Goal: Task Accomplishment & Management: Complete application form

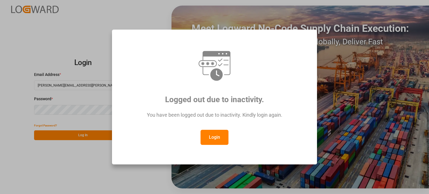
click at [215, 137] on button "Login" at bounding box center [214, 137] width 28 height 15
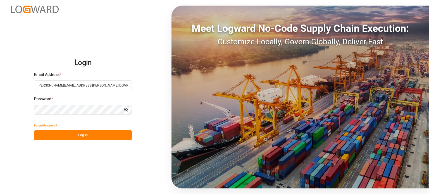
click at [70, 133] on button "Log In" at bounding box center [83, 135] width 98 height 10
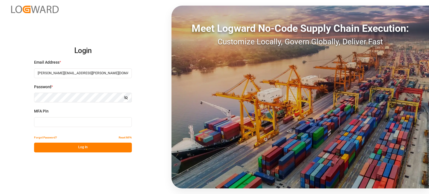
click at [67, 122] on input at bounding box center [83, 122] width 98 height 10
type input "957375"
click at [75, 147] on button "Log In" at bounding box center [83, 148] width 98 height 10
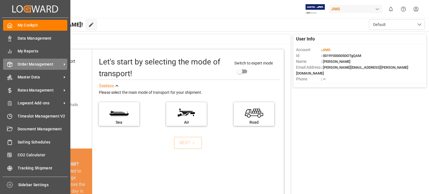
click at [14, 64] on div "Order Management Order Management" at bounding box center [35, 64] width 64 height 11
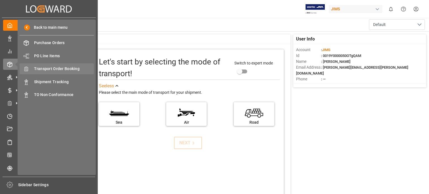
click at [59, 68] on span "Transport Order Booking" at bounding box center [64, 69] width 60 height 6
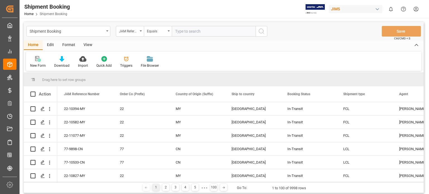
click at [39, 61] on icon at bounding box center [38, 59] width 6 height 6
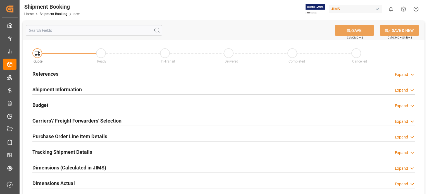
click at [52, 72] on h2 "References" at bounding box center [45, 74] width 26 height 8
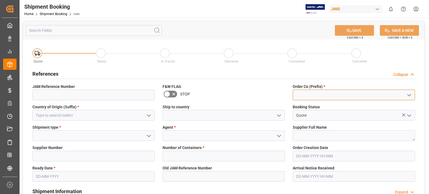
click at [301, 91] on input at bounding box center [354, 95] width 122 height 11
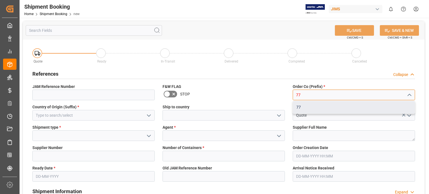
click at [302, 107] on div "77" at bounding box center [354, 107] width 122 height 13
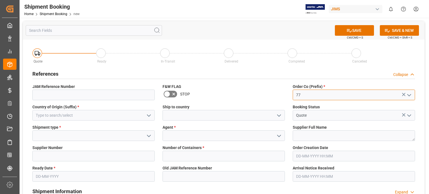
type input "77"
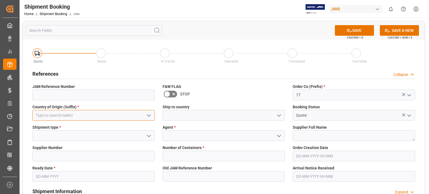
click at [56, 112] on input at bounding box center [93, 115] width 122 height 11
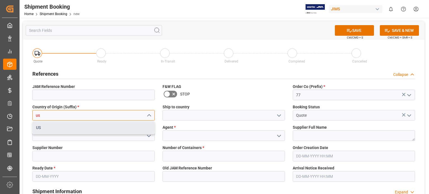
click at [57, 129] on div "US" at bounding box center [94, 127] width 122 height 13
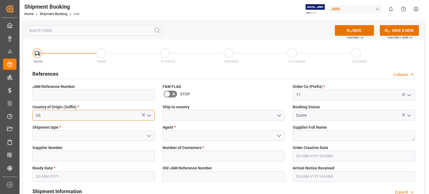
type input "US"
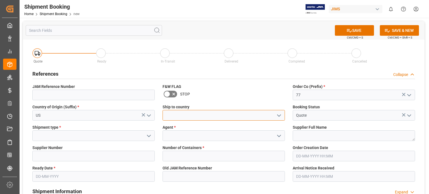
click at [192, 116] on input at bounding box center [224, 115] width 122 height 11
click at [278, 116] on polyline "open menu" at bounding box center [278, 116] width 3 height 2
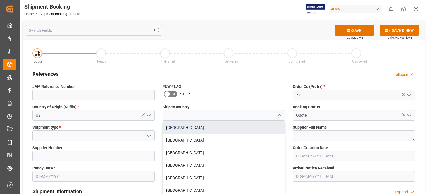
click at [265, 128] on div "Canada" at bounding box center [224, 127] width 122 height 13
type input "Canada"
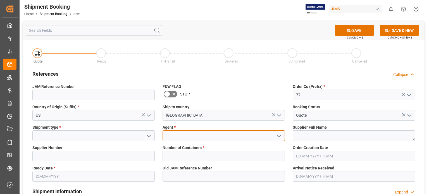
click at [205, 140] on input at bounding box center [224, 135] width 122 height 11
click at [278, 133] on icon "open menu" at bounding box center [279, 136] width 7 height 7
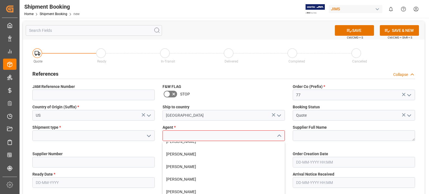
scroll to position [46, 0]
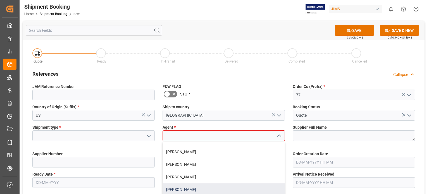
click at [187, 191] on div "Emily Liu" at bounding box center [224, 189] width 122 height 13
type input "Emily Liu"
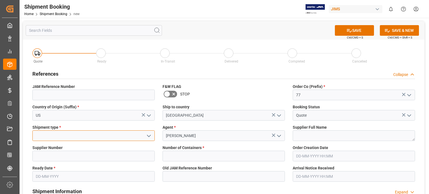
click at [51, 136] on input at bounding box center [93, 135] width 122 height 11
click at [148, 137] on icon "open menu" at bounding box center [148, 136] width 7 height 7
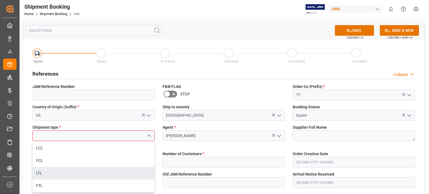
click at [113, 176] on div "LTL" at bounding box center [94, 173] width 122 height 13
type input "LTL"
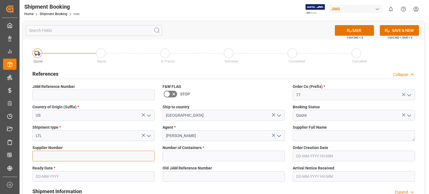
click at [56, 158] on input at bounding box center [93, 156] width 122 height 11
type input "181969"
click at [48, 178] on input "text" at bounding box center [93, 176] width 122 height 11
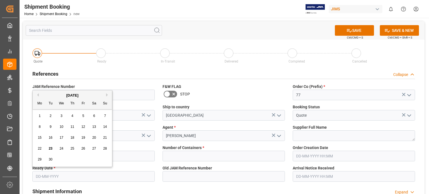
click at [51, 159] on span "30" at bounding box center [51, 159] width 4 height 4
type input "30-09-2025"
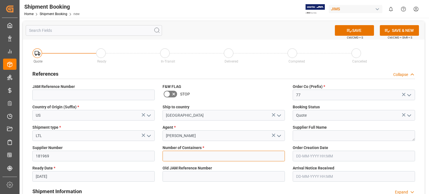
click at [200, 159] on input "text" at bounding box center [224, 156] width 122 height 11
type input "0"
click at [351, 30] on button "SAVE" at bounding box center [354, 30] width 39 height 11
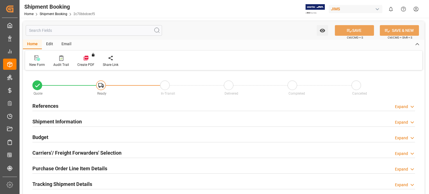
type input "0"
type input "[DATE]"
click at [49, 106] on h2 "References" at bounding box center [45, 106] width 26 height 8
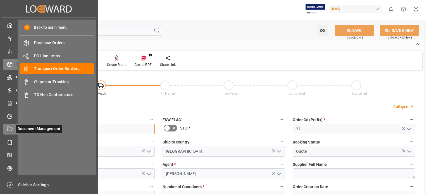
drag, startPoint x: 64, startPoint y: 130, endPoint x: 16, endPoint y: 129, distance: 47.7
click at [16, 129] on div "Created by potrace 1.15, written by Peter Selinger 2001-2017 Created by potrace…" at bounding box center [214, 97] width 429 height 194
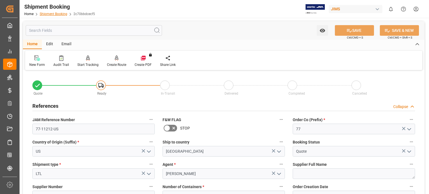
click at [48, 14] on link "Shipment Booking" at bounding box center [54, 14] width 28 height 4
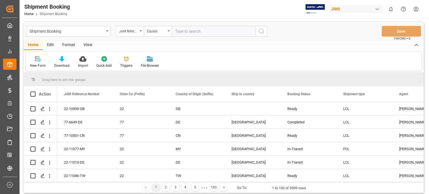
click at [197, 33] on input "text" at bounding box center [214, 31] width 84 height 11
type input "77-10678-CN"
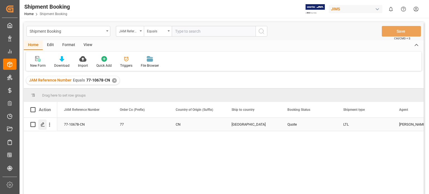
click at [44, 126] on icon "Press SPACE to select this row." at bounding box center [42, 124] width 4 height 4
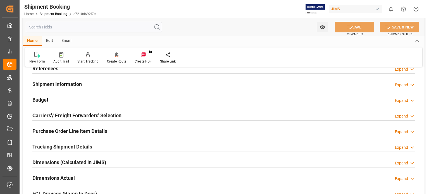
scroll to position [46, 0]
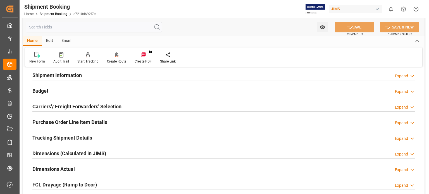
click at [49, 136] on h2 "Tracking Shipment Details" at bounding box center [62, 138] width 60 height 8
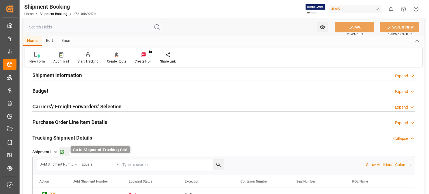
click at [61, 152] on icon "button" at bounding box center [61, 152] width 5 height 5
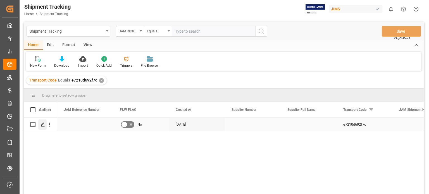
click at [41, 126] on line "Press SPACE to select this row." at bounding box center [42, 126] width 3 height 0
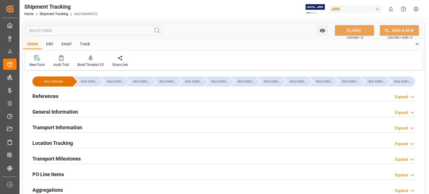
click at [54, 112] on h2 "General Information" at bounding box center [55, 112] width 46 height 8
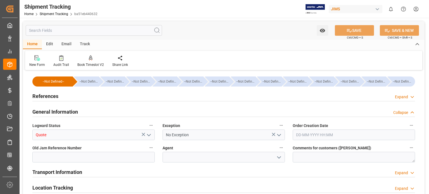
click at [147, 134] on icon "open menu" at bounding box center [148, 135] width 7 height 7
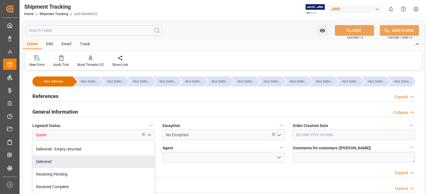
scroll to position [46, 0]
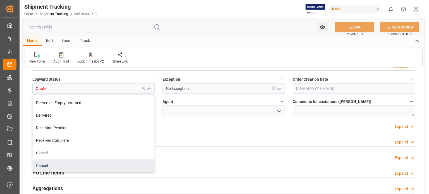
click at [77, 164] on div "Cancel" at bounding box center [94, 165] width 122 height 13
type input "Cancel"
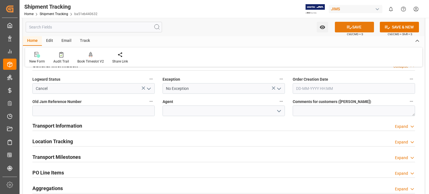
click at [355, 28] on button "SAVE" at bounding box center [354, 27] width 39 height 11
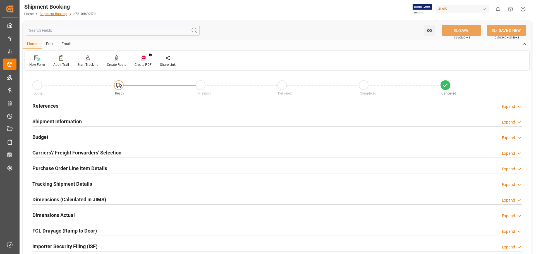
click at [54, 14] on link "Shipment Booking" at bounding box center [54, 14] width 28 height 4
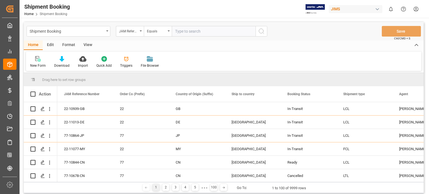
click at [194, 30] on input "text" at bounding box center [214, 31] width 84 height 11
click at [187, 33] on input "text" at bounding box center [214, 31] width 84 height 11
type input "77-11038-US"
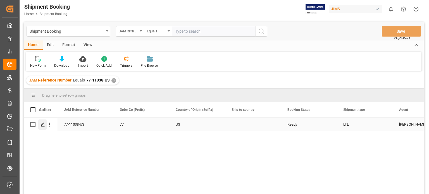
click at [42, 125] on icon "Press SPACE to select this row." at bounding box center [42, 124] width 4 height 4
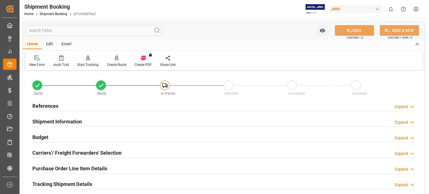
click at [45, 102] on h2 "References" at bounding box center [45, 106] width 26 height 8
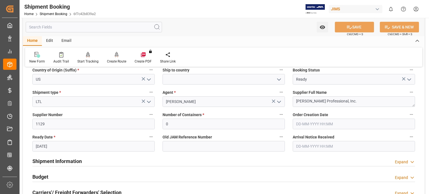
scroll to position [93, 0]
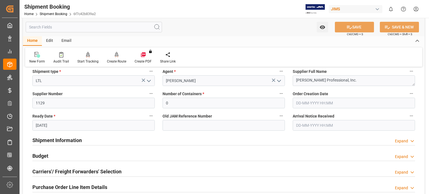
click at [44, 125] on input "20-09-2025" at bounding box center [93, 125] width 122 height 11
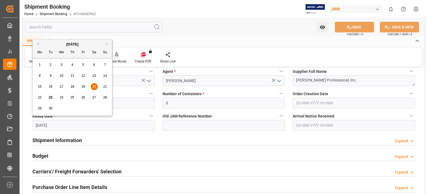
click at [82, 76] on span "12" at bounding box center [83, 76] width 4 height 4
type input "[DATE]"
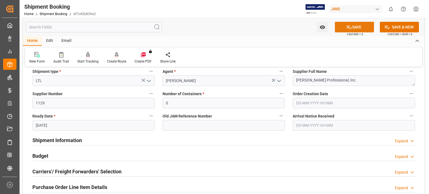
click at [357, 29] on button "SAVE" at bounding box center [354, 27] width 39 height 11
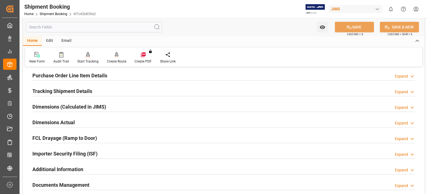
click at [211, 28] on div "Watch Option SAVE Ctrl/CMD + S SAVE & NEW Ctrl/CMD + Shift + S" at bounding box center [224, 27] width 402 height 18
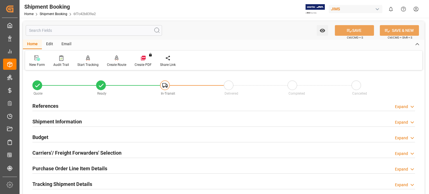
click at [45, 136] on h2 "Budget" at bounding box center [40, 137] width 16 height 8
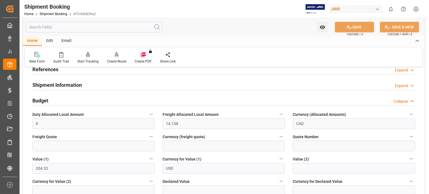
scroll to position [46, 0]
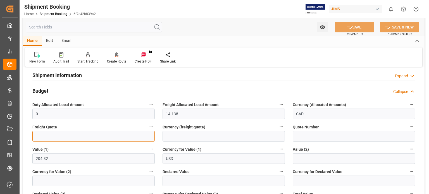
click at [54, 138] on input "text" at bounding box center [93, 136] width 122 height 11
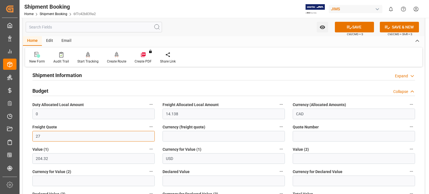
type input "27"
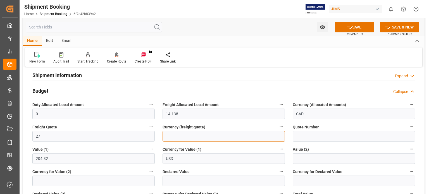
click at [179, 138] on input at bounding box center [224, 136] width 122 height 11
type input "USD"
click at [357, 26] on button "SAVE" at bounding box center [354, 27] width 39 height 11
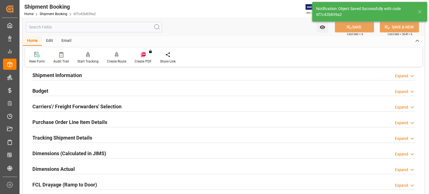
click at [58, 107] on h2 "Carriers'/ Freight Forwarders' Selection" at bounding box center [76, 107] width 89 height 8
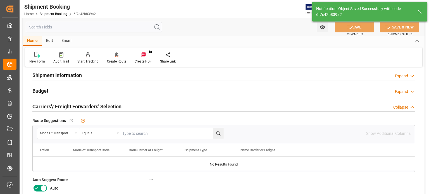
click at [34, 187] on icon at bounding box center [37, 188] width 7 height 7
click at [0, 0] on input "checkbox" at bounding box center [0, 0] width 0 height 0
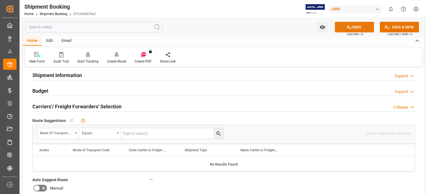
click at [347, 26] on icon at bounding box center [349, 27] width 6 height 6
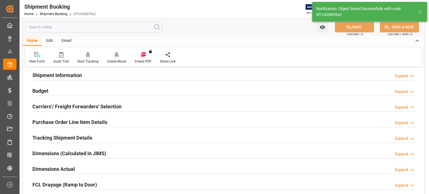
click at [119, 59] on div "Create Route" at bounding box center [116, 61] width 19 height 5
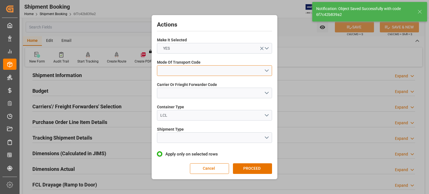
click at [185, 71] on button "open menu" at bounding box center [214, 70] width 115 height 11
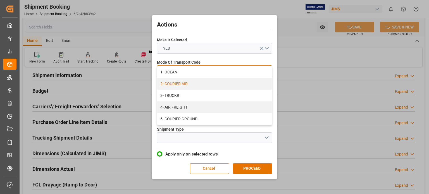
click at [185, 83] on div "2- COURIER AIR" at bounding box center [214, 84] width 114 height 12
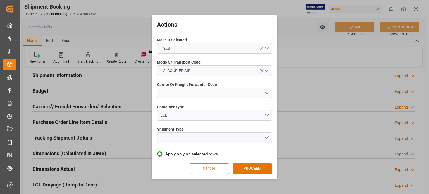
click at [180, 91] on button "open menu" at bounding box center [214, 93] width 115 height 11
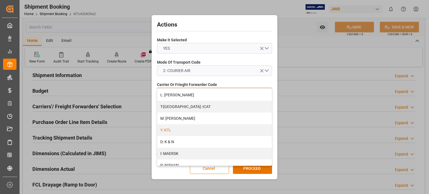
scroll to position [188, 0]
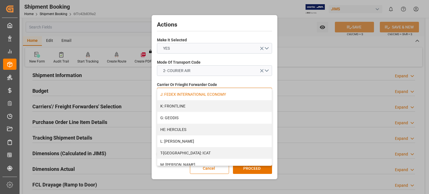
click at [209, 95] on div "J: FEDEX INTERNATIONAL ECONOMY" at bounding box center [214, 95] width 114 height 12
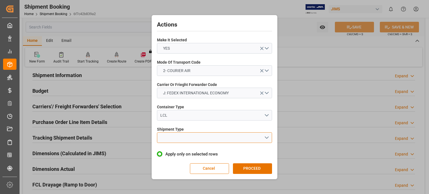
click at [178, 137] on button "open menu" at bounding box center [214, 137] width 115 height 11
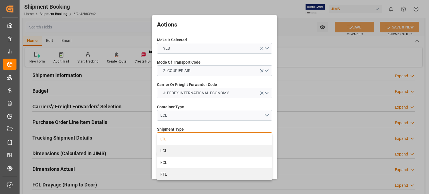
click at [170, 139] on div "LTL" at bounding box center [214, 139] width 114 height 12
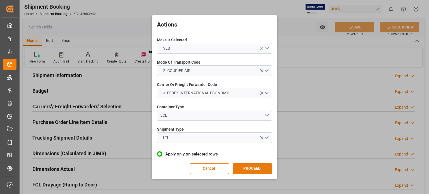
click at [254, 169] on button "PROCEED" at bounding box center [252, 168] width 39 height 11
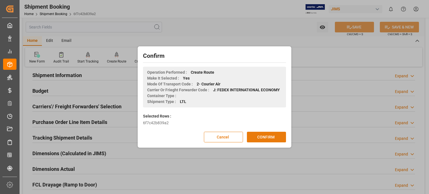
click at [260, 138] on button "CONFIRM" at bounding box center [266, 137] width 39 height 11
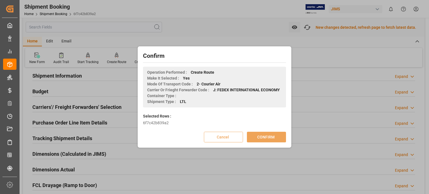
scroll to position [47, 0]
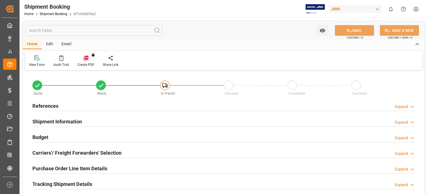
type input "1"
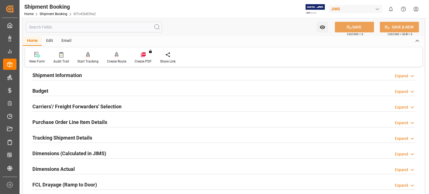
click at [52, 120] on h2 "Purchase Order Line Item Details" at bounding box center [69, 122] width 75 height 8
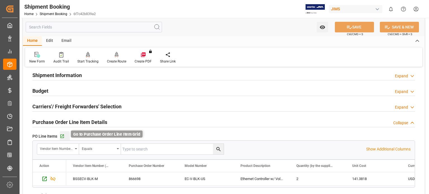
click at [63, 136] on icon "button" at bounding box center [62, 136] width 5 height 5
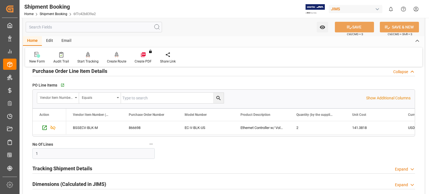
scroll to position [140, 0]
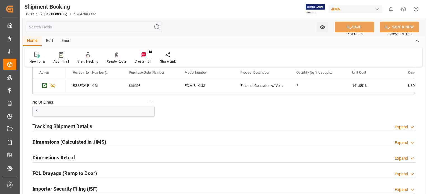
click at [57, 126] on h2 "Tracking Shipment Details" at bounding box center [62, 127] width 60 height 8
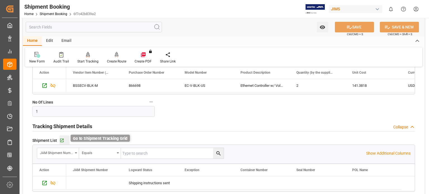
click at [63, 140] on icon "button" at bounding box center [61, 140] width 5 height 5
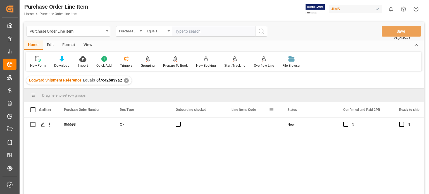
click at [270, 110] on span at bounding box center [271, 109] width 5 height 5
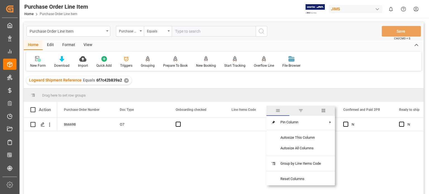
click at [325, 111] on span "columns" at bounding box center [323, 110] width 5 height 5
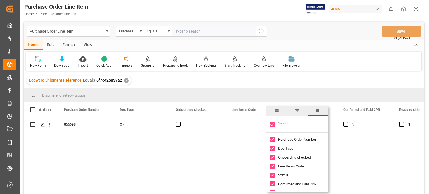
click at [274, 125] on input "Toggle Select All Columns" at bounding box center [272, 124] width 5 height 5
checkbox input "false"
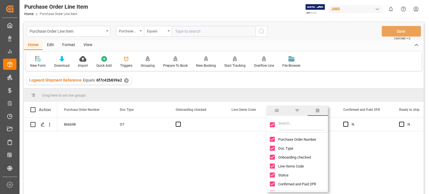
checkbox input "false"
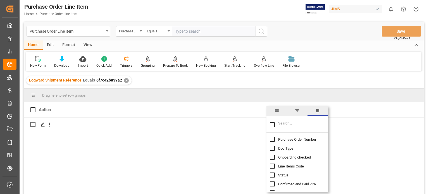
click at [288, 127] on input "Filter Columns Input" at bounding box center [301, 124] width 46 height 11
type input "incoterm"
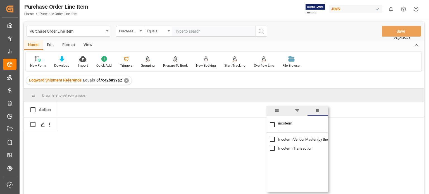
click at [272, 123] on input "Toggle Select All Columns" at bounding box center [272, 124] width 5 height 5
checkbox input "true"
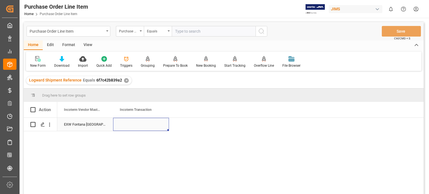
click at [126, 123] on div "Press SPACE to select this row." at bounding box center [141, 124] width 56 height 13
click at [133, 123] on div "Press SPACE to select this row." at bounding box center [141, 124] width 56 height 13
click at [134, 123] on div "Press SPACE to select this row." at bounding box center [141, 124] width 56 height 13
click at [134, 126] on input "Press SPACE to select this row." at bounding box center [141, 127] width 47 height 11
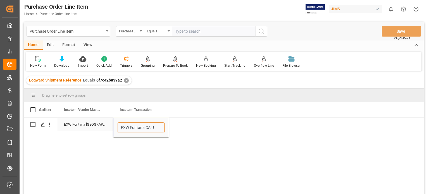
type input "EXW Fontana [GEOGRAPHIC_DATA] [GEOGRAPHIC_DATA]"
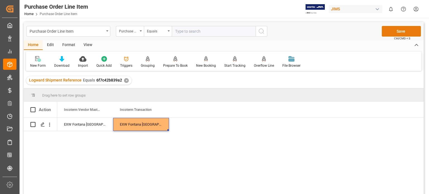
click at [400, 30] on button "Save" at bounding box center [401, 31] width 39 height 11
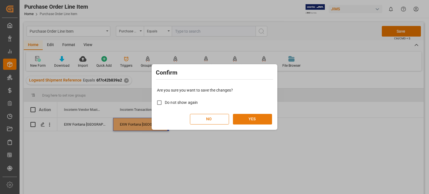
click at [243, 119] on button "YES" at bounding box center [252, 119] width 39 height 11
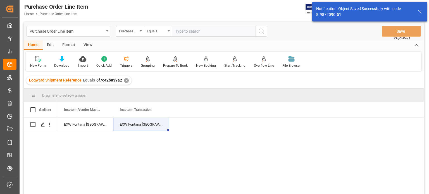
click at [85, 44] on div "View" at bounding box center [87, 44] width 17 height 9
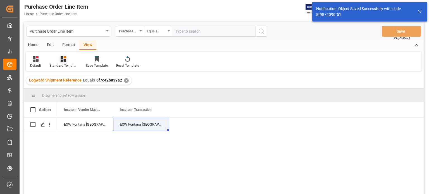
click at [63, 59] on icon at bounding box center [64, 59] width 6 height 6
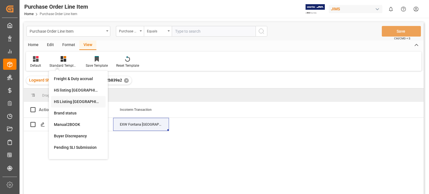
click at [73, 102] on div "HS Listing CANADA" at bounding box center [78, 102] width 49 height 6
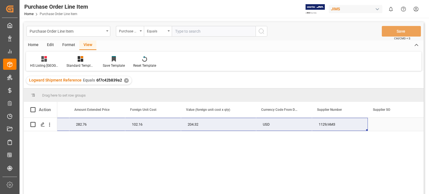
drag, startPoint x: 60, startPoint y: 128, endPoint x: 336, endPoint y: 127, distance: 276.4
click at [336, 127] on div "77-11038-US 2 141.3818 282.76 102.16 204.32 USD 1129/AM3" at bounding box center [23, 124] width 801 height 13
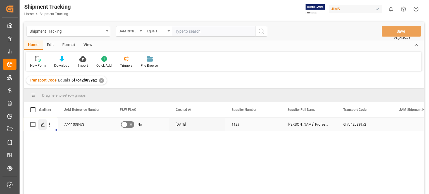
click at [42, 125] on polygon "Press SPACE to select this row." at bounding box center [42, 124] width 3 height 3
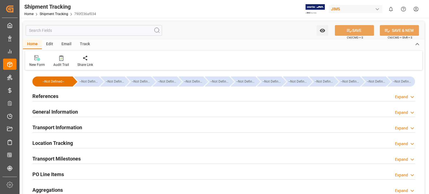
type input "[DATE]"
click at [44, 96] on h2 "References" at bounding box center [45, 96] width 26 height 8
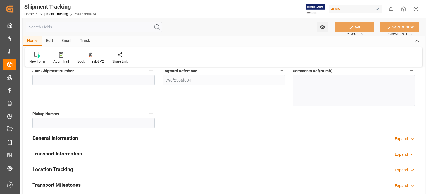
scroll to position [93, 0]
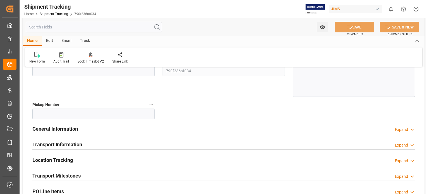
click at [59, 128] on h2 "General Information" at bounding box center [55, 129] width 46 height 8
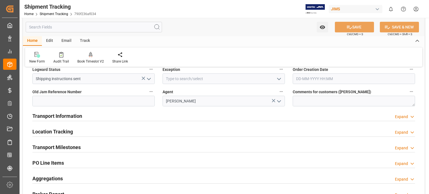
scroll to position [186, 0]
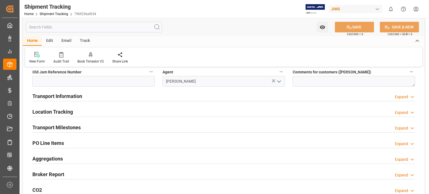
click at [70, 95] on h2 "Transport Information" at bounding box center [57, 96] width 50 height 8
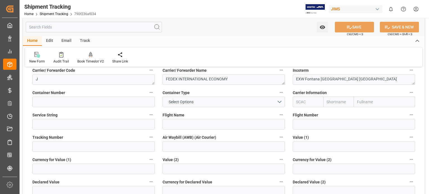
scroll to position [279, 0]
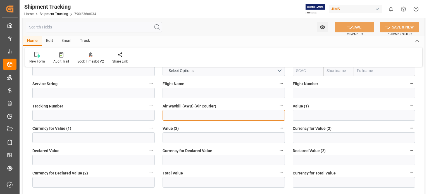
click at [168, 115] on input at bounding box center [224, 115] width 122 height 11
paste input "884332767567"
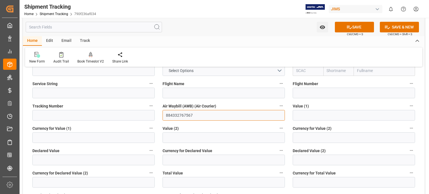
type input "884332767567"
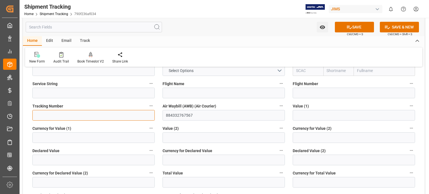
click at [88, 113] on input at bounding box center [93, 115] width 122 height 11
paste input "884332767567"
type input "884332767567"
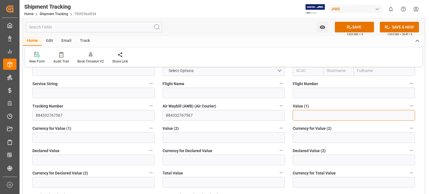
click at [315, 119] on input "text" at bounding box center [354, 115] width 122 height 11
paste input "204.32"
type input "204.32"
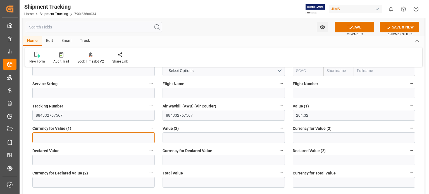
click at [60, 138] on input at bounding box center [93, 137] width 122 height 11
type input "USD"
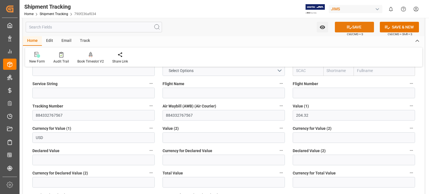
click at [346, 28] on icon at bounding box center [349, 27] width 6 height 6
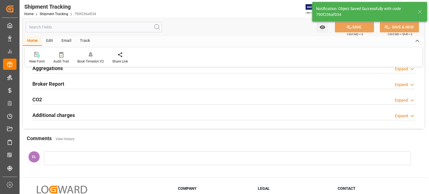
scroll to position [75, 0]
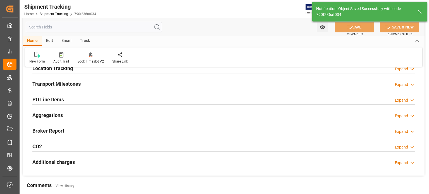
click at [60, 85] on h2 "Transport Milestones" at bounding box center [56, 84] width 48 height 8
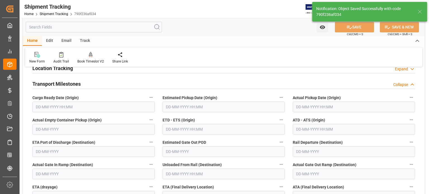
click at [61, 110] on input "text" at bounding box center [93, 107] width 122 height 11
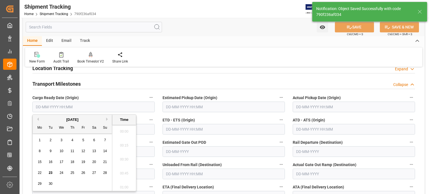
scroll to position [881, 0]
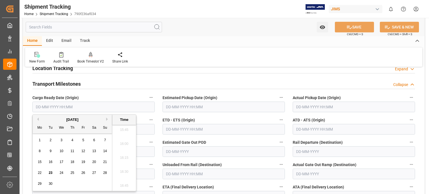
click at [106, 150] on span "14" at bounding box center [105, 151] width 4 height 4
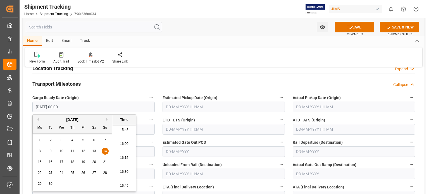
click at [85, 150] on span "12" at bounding box center [83, 151] width 4 height 4
type input "12-09-2025 00:00"
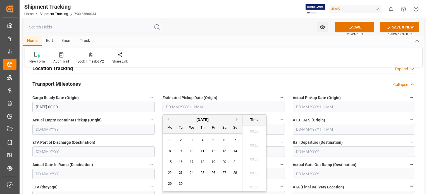
click at [181, 109] on input "text" at bounding box center [224, 107] width 122 height 11
click at [236, 149] on div "14" at bounding box center [235, 151] width 7 height 7
click at [215, 151] on span "12" at bounding box center [213, 151] width 4 height 4
type input "12-09-2025 00:00"
click at [312, 106] on input "text" at bounding box center [354, 107] width 122 height 11
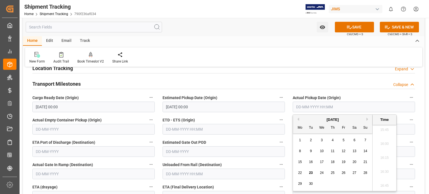
click at [304, 154] on div "8 9 10 11 12 13 14" at bounding box center [333, 151] width 76 height 11
click at [345, 152] on span "12" at bounding box center [343, 151] width 4 height 4
type input "12-09-2025 00:00"
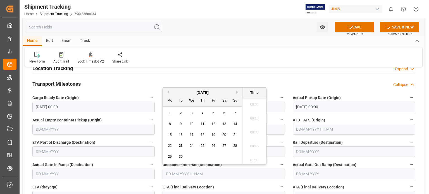
click at [215, 175] on input "text" at bounding box center [224, 174] width 122 height 11
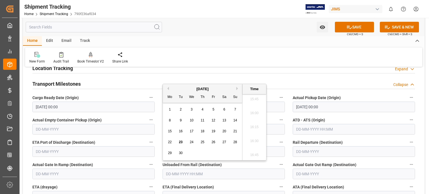
scroll to position [122, 0]
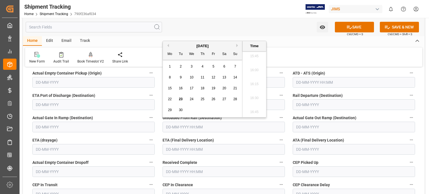
click at [186, 151] on input "text" at bounding box center [224, 149] width 122 height 11
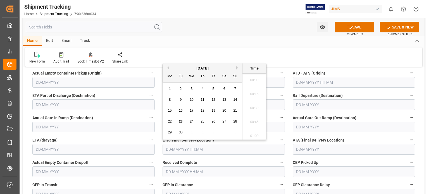
scroll to position [881, 0]
click at [170, 111] on span "15" at bounding box center [170, 111] width 4 height 4
type input "15-09-2025 00:00"
click at [306, 149] on input "text" at bounding box center [354, 149] width 122 height 11
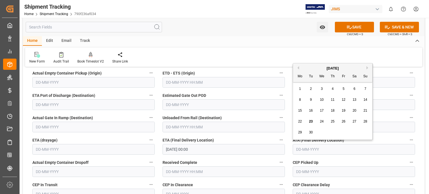
click at [298, 109] on span "15" at bounding box center [300, 111] width 4 height 4
type input "15-09-2025"
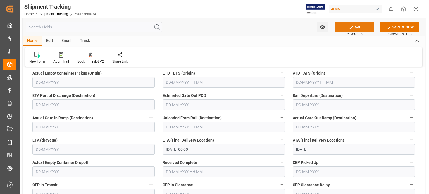
click at [351, 30] on button "SAVE" at bounding box center [354, 27] width 39 height 11
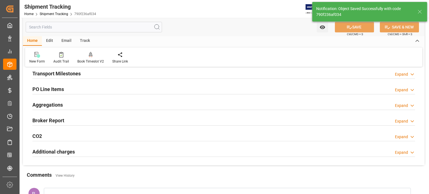
scroll to position [75, 0]
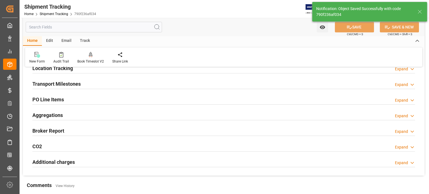
click at [75, 83] on h2 "Transport Milestones" at bounding box center [56, 84] width 48 height 8
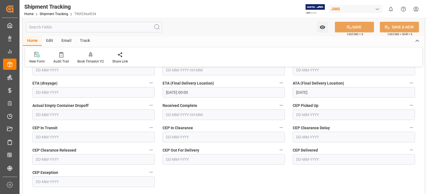
scroll to position [168, 0]
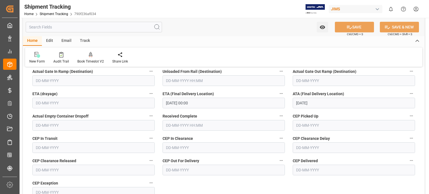
click at [181, 125] on input "text" at bounding box center [224, 125] width 122 height 11
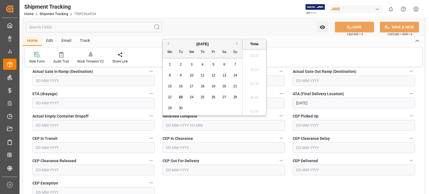
scroll to position [881, 0]
click at [180, 97] on span "23" at bounding box center [181, 97] width 4 height 4
type input "23-09-2025 00:00"
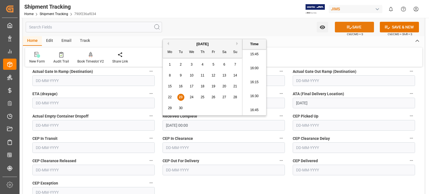
click at [351, 29] on button "SAVE" at bounding box center [354, 27] width 39 height 11
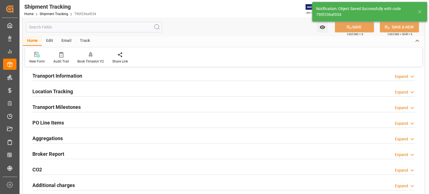
scroll to position [0, 0]
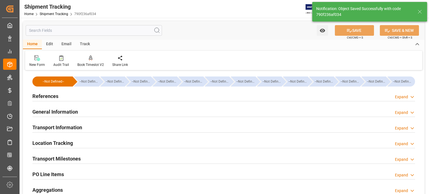
click at [55, 112] on h2 "General Information" at bounding box center [55, 112] width 46 height 8
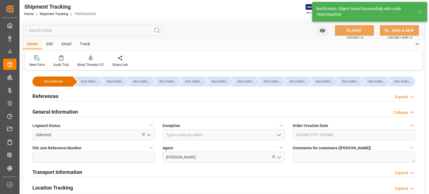
click at [151, 135] on icon "open menu" at bounding box center [148, 135] width 7 height 7
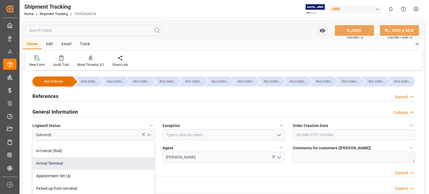
scroll to position [124, 0]
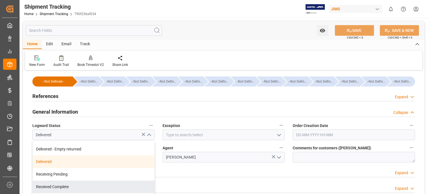
click at [75, 186] on div "Received Complete" at bounding box center [94, 187] width 122 height 13
type input "Received Complete"
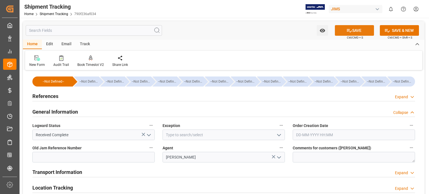
click at [356, 30] on button "SAVE" at bounding box center [354, 30] width 39 height 11
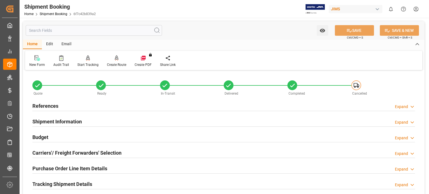
click at [43, 106] on h2 "References" at bounding box center [45, 106] width 26 height 8
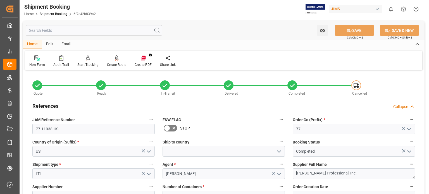
click at [43, 106] on h2 "References" at bounding box center [45, 106] width 26 height 8
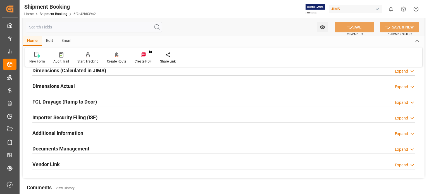
scroll to position [140, 0]
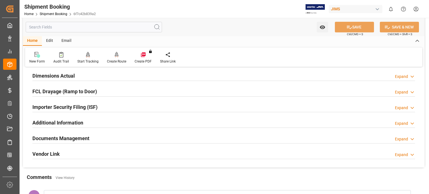
drag, startPoint x: 56, startPoint y: 138, endPoint x: 132, endPoint y: 154, distance: 77.3
click at [57, 138] on h2 "Documents Management" at bounding box center [60, 139] width 57 height 8
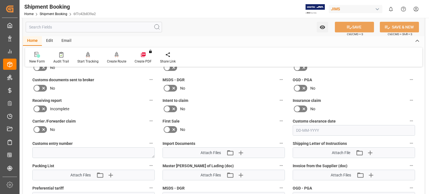
scroll to position [279, 0]
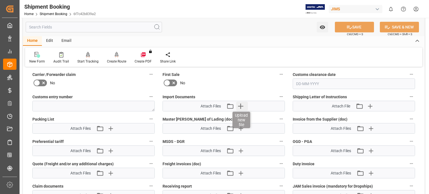
click at [241, 104] on icon "button" at bounding box center [240, 106] width 5 height 5
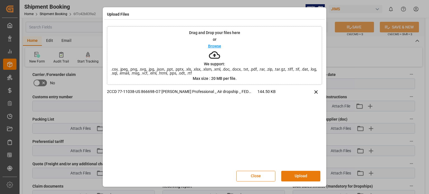
click at [290, 176] on button "Upload" at bounding box center [300, 176] width 39 height 11
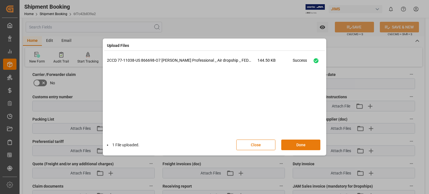
click at [298, 144] on button "Done" at bounding box center [300, 145] width 39 height 11
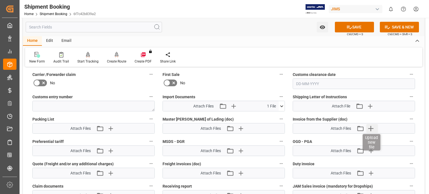
click at [370, 127] on icon "button" at bounding box center [370, 128] width 9 height 9
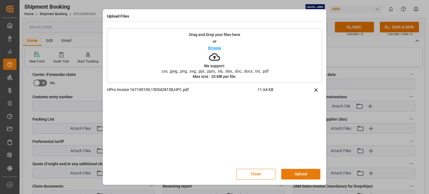
click at [291, 174] on button "Upload" at bounding box center [300, 174] width 39 height 11
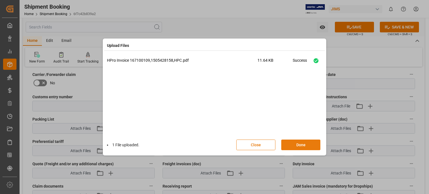
click at [295, 145] on button "Done" at bounding box center [300, 145] width 39 height 11
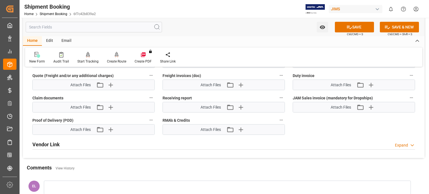
scroll to position [372, 0]
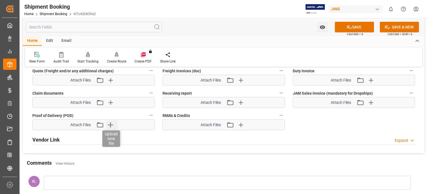
click at [109, 123] on icon "button" at bounding box center [110, 124] width 9 height 9
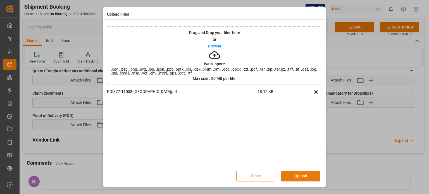
click at [293, 177] on button "Upload" at bounding box center [300, 176] width 39 height 11
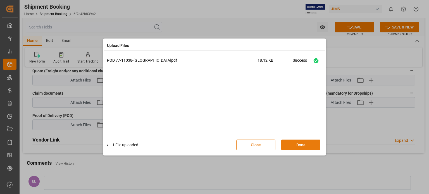
click at [297, 145] on button "Done" at bounding box center [300, 145] width 39 height 11
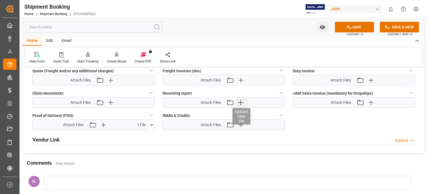
click at [243, 101] on icon "button" at bounding box center [240, 102] width 9 height 9
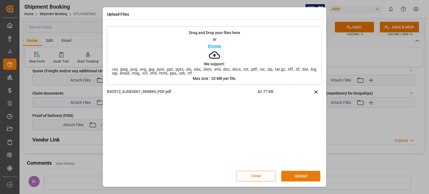
click at [294, 176] on button "Upload" at bounding box center [300, 176] width 39 height 11
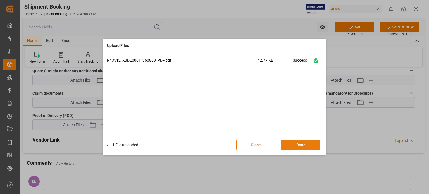
click at [294, 146] on button "Done" at bounding box center [300, 145] width 39 height 11
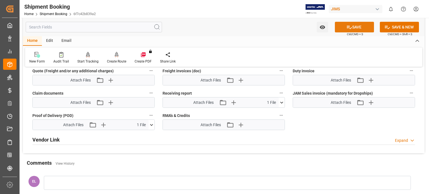
click at [352, 28] on button "SAVE" at bounding box center [354, 27] width 39 height 11
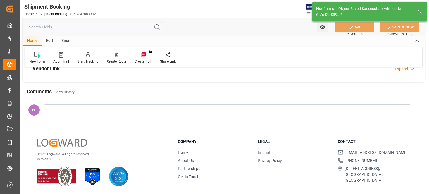
scroll to position [155, 0]
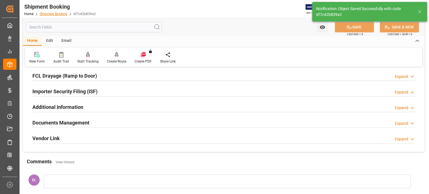
click at [58, 15] on link "Shipment Booking" at bounding box center [54, 14] width 28 height 4
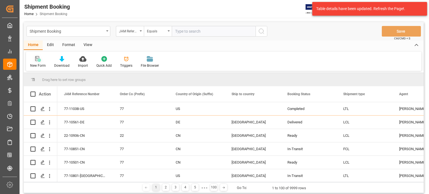
click at [40, 62] on div "New Form" at bounding box center [38, 62] width 24 height 12
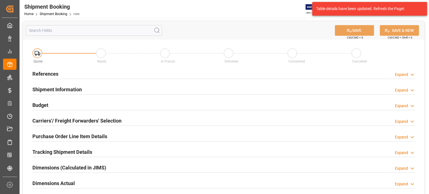
click at [46, 72] on h2 "References" at bounding box center [45, 74] width 26 height 8
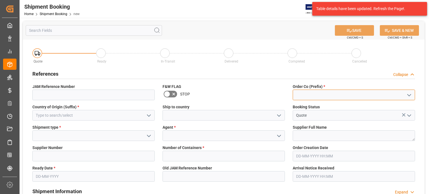
click at [310, 98] on input at bounding box center [354, 95] width 122 height 11
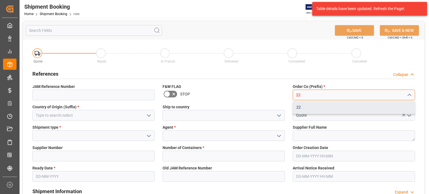
click at [305, 109] on div "22" at bounding box center [354, 107] width 122 height 13
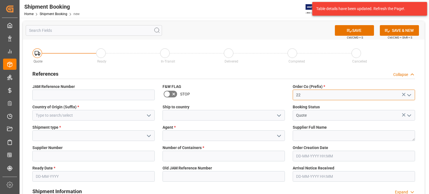
type input "22"
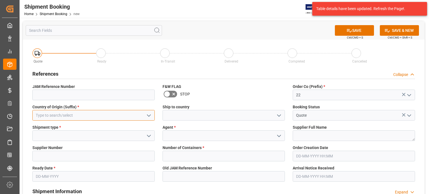
click at [56, 116] on input at bounding box center [93, 115] width 122 height 11
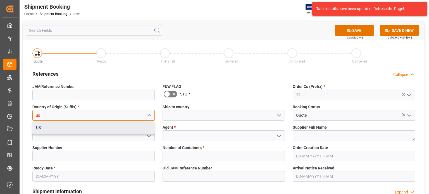
click at [54, 132] on div "US" at bounding box center [94, 127] width 122 height 13
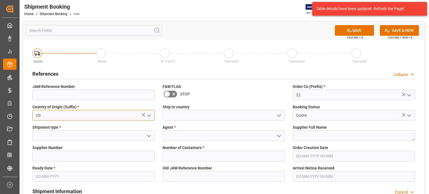
type input "US"
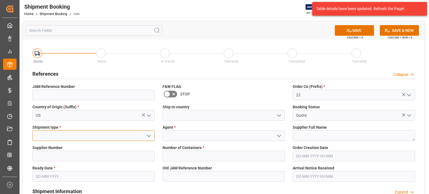
click at [56, 137] on input at bounding box center [93, 135] width 122 height 11
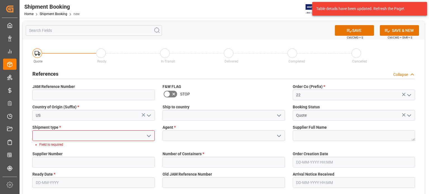
click at [149, 136] on polyline "open menu" at bounding box center [148, 136] width 3 height 2
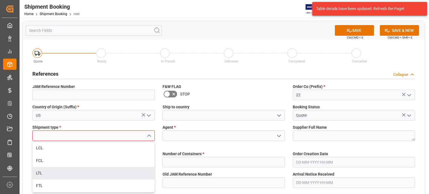
click at [104, 174] on div "LTL" at bounding box center [94, 173] width 122 height 13
type input "LTL"
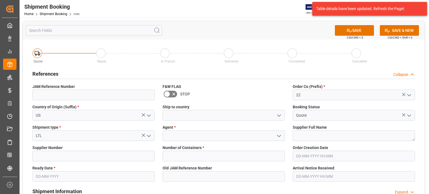
click at [52, 150] on span "Supplier Number" at bounding box center [47, 148] width 30 height 6
click at [48, 159] on input at bounding box center [93, 156] width 122 height 11
click at [38, 158] on input at bounding box center [93, 156] width 122 height 11
type input "557"
click at [61, 175] on input "text" at bounding box center [93, 176] width 122 height 11
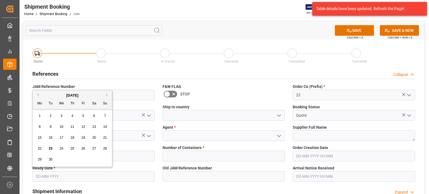
click at [50, 161] on span "30" at bounding box center [51, 159] width 4 height 4
type input "[DATE]"
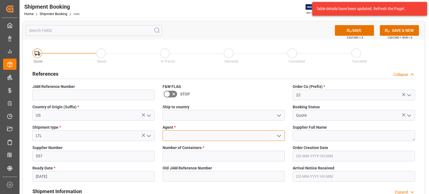
click at [177, 134] on input at bounding box center [224, 135] width 122 height 11
click at [280, 136] on icon "open menu" at bounding box center [279, 136] width 7 height 7
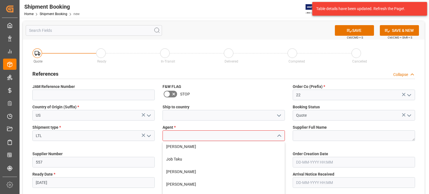
scroll to position [93, 0]
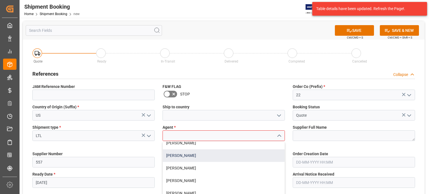
click at [195, 154] on div "[PERSON_NAME]" at bounding box center [224, 155] width 122 height 13
type input "[PERSON_NAME]"
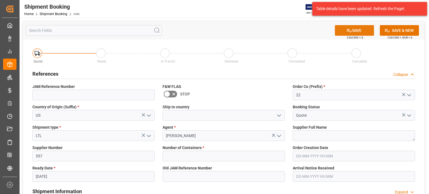
click at [353, 30] on button "SAVE" at bounding box center [354, 30] width 39 height 11
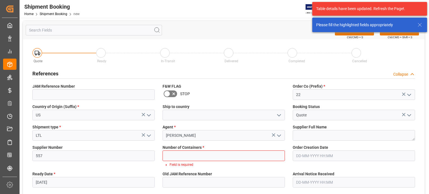
scroll to position [0, 0]
click at [179, 156] on input "text" at bounding box center [224, 156] width 122 height 11
type input "0"
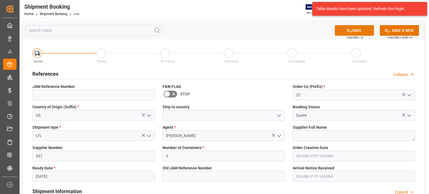
click at [357, 32] on button "SAVE" at bounding box center [354, 30] width 39 height 11
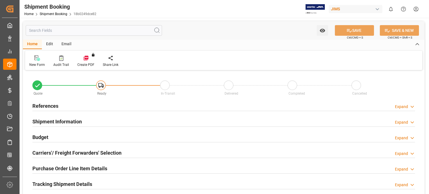
type input "0"
type input "[DATE]"
click at [37, 108] on h2 "References" at bounding box center [45, 106] width 26 height 8
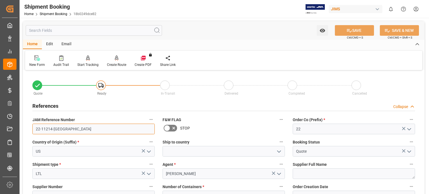
drag, startPoint x: 64, startPoint y: 130, endPoint x: -32, endPoint y: 114, distance: 97.6
click at [0, 114] on html "Created by potrace 1.15, written by [PERSON_NAME] [DATE]-[DATE] Created by potr…" at bounding box center [214, 97] width 429 height 194
